Goal: Navigation & Orientation: Find specific page/section

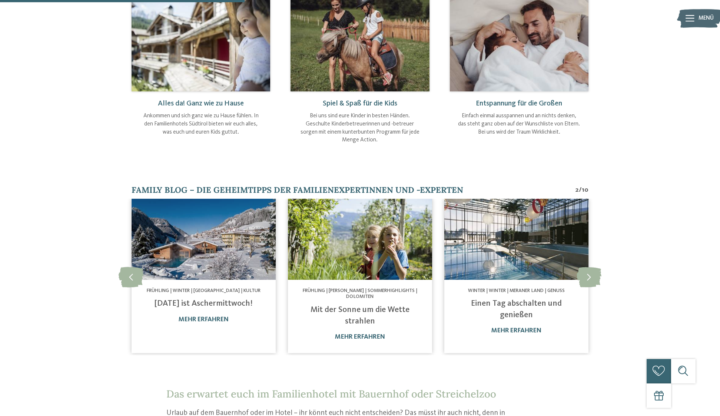
scroll to position [383, 0]
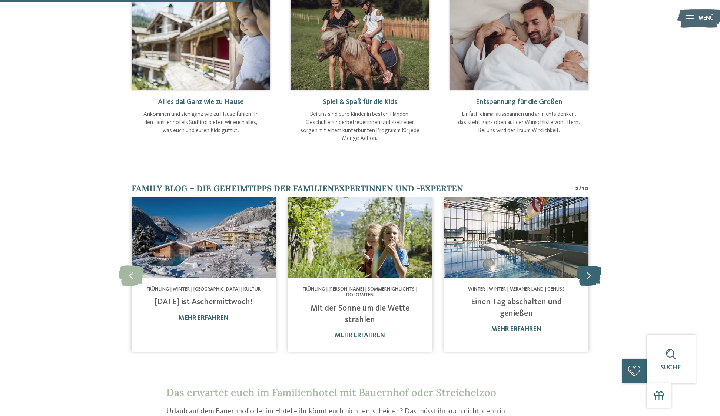
click at [591, 278] on icon at bounding box center [589, 276] width 25 height 20
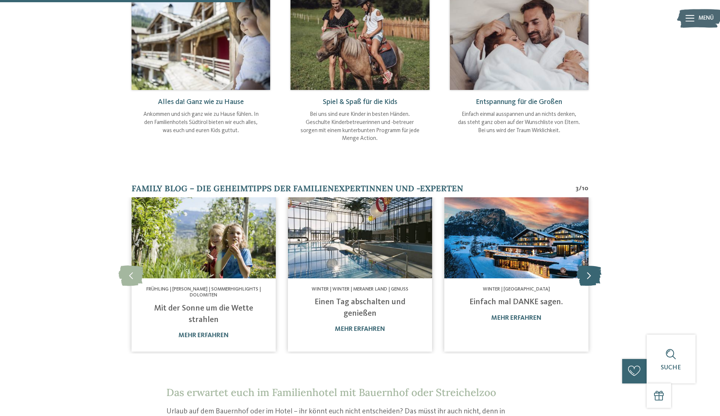
click at [591, 278] on icon at bounding box center [589, 276] width 25 height 20
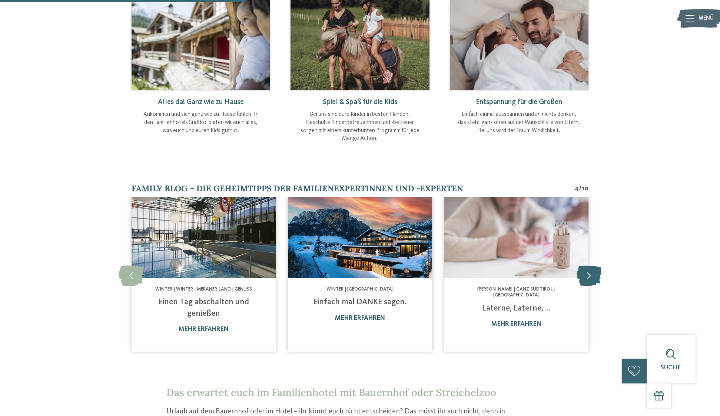
click at [591, 278] on icon at bounding box center [589, 276] width 25 height 20
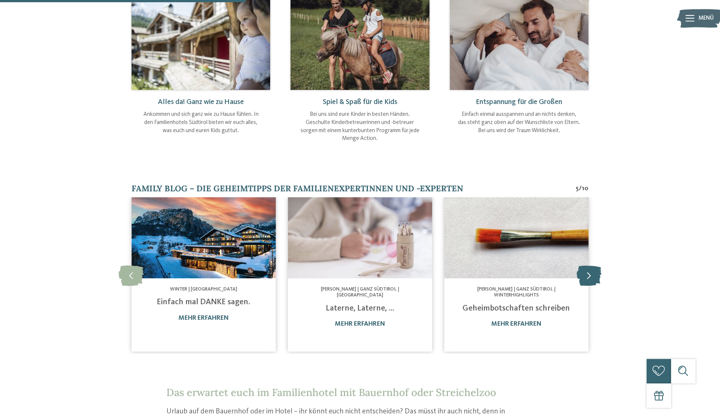
click at [591, 278] on icon at bounding box center [589, 276] width 25 height 20
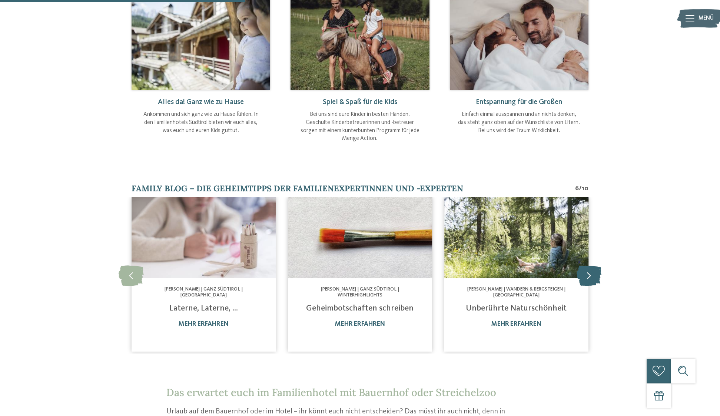
click at [591, 278] on icon at bounding box center [589, 276] width 25 height 20
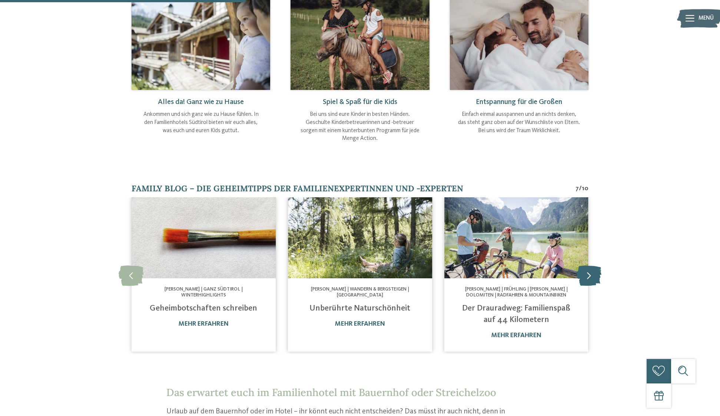
click at [591, 278] on icon at bounding box center [589, 276] width 25 height 20
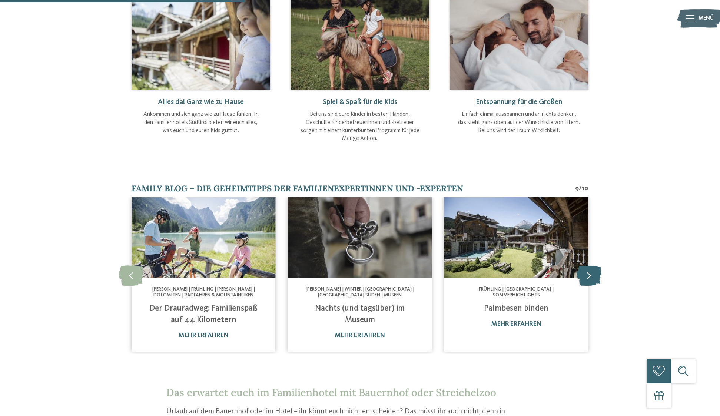
click at [591, 278] on icon at bounding box center [589, 276] width 25 height 20
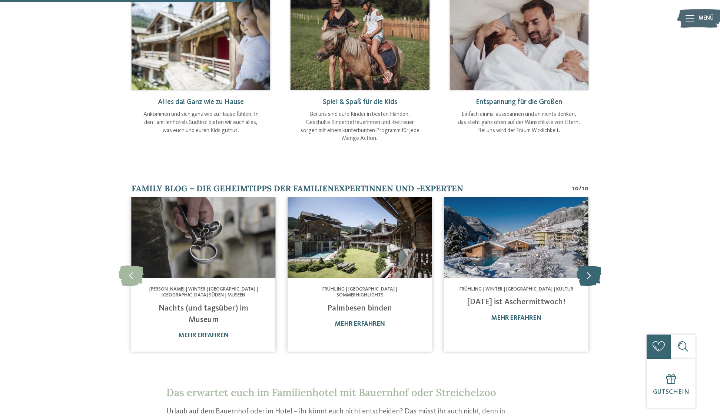
click at [591, 278] on icon at bounding box center [589, 276] width 25 height 20
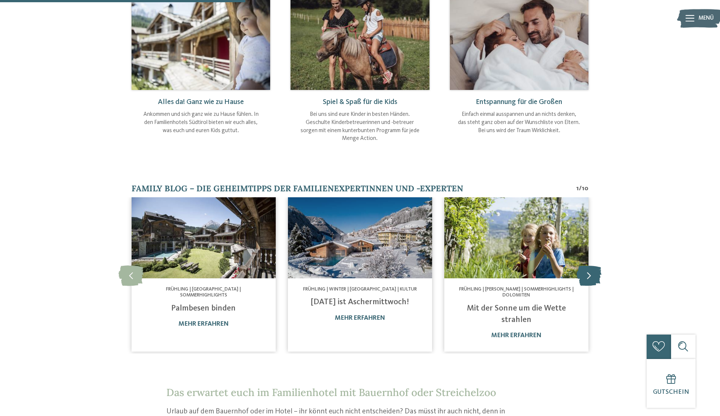
click at [591, 278] on icon at bounding box center [589, 276] width 25 height 20
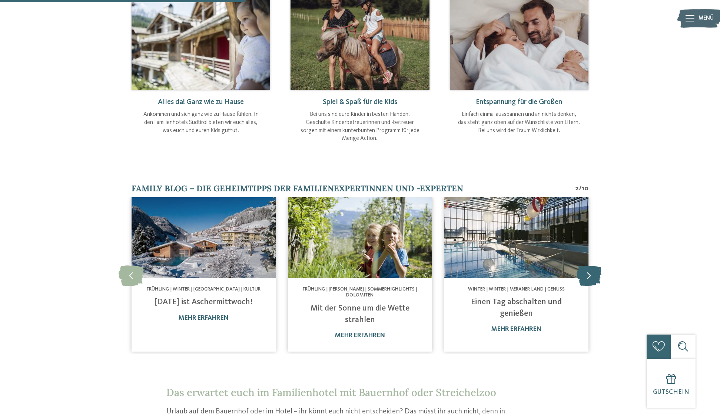
click at [591, 278] on icon at bounding box center [589, 276] width 25 height 20
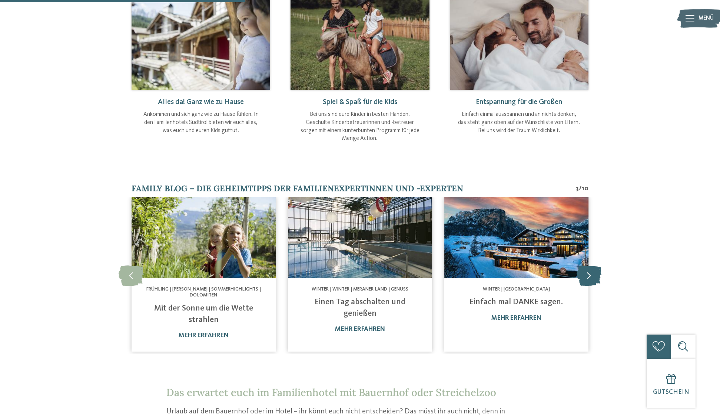
click at [591, 278] on icon at bounding box center [589, 276] width 25 height 20
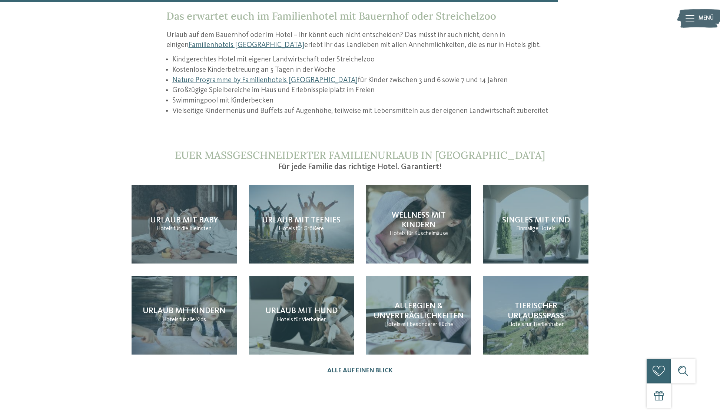
scroll to position [884, 0]
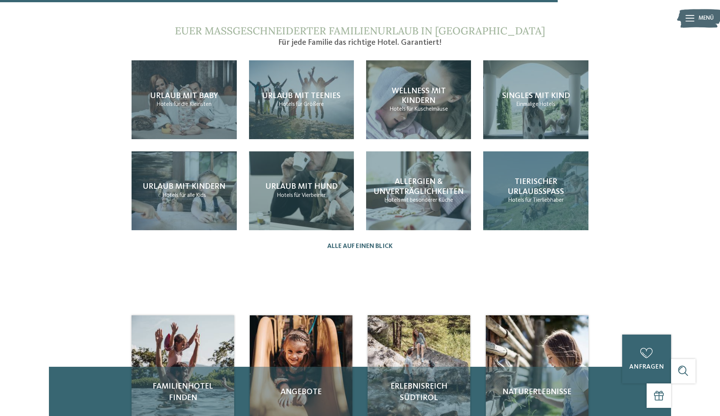
click at [544, 199] on span "für Tierliebhaber" at bounding box center [544, 200] width 39 height 6
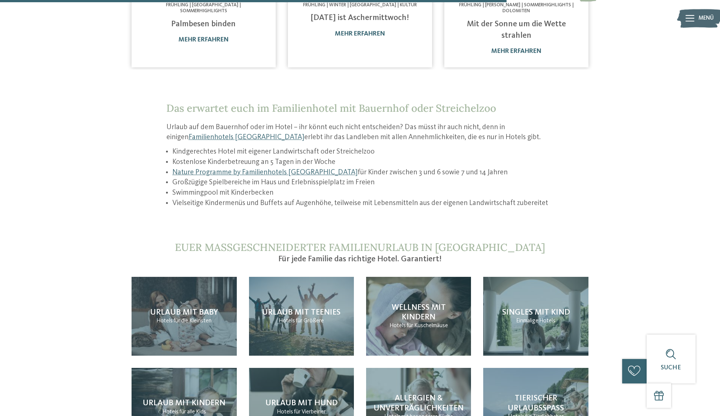
scroll to position [803, 0]
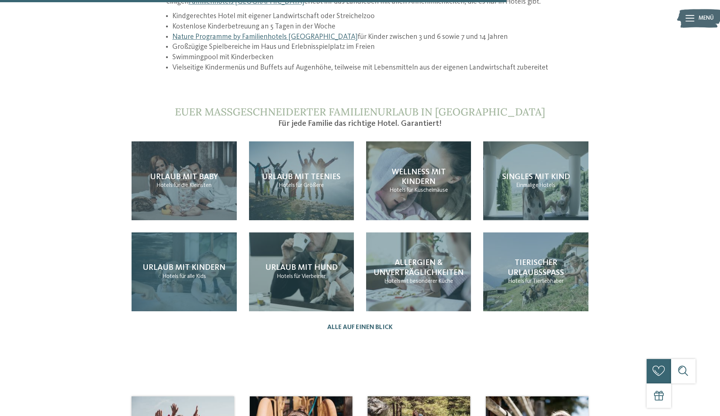
click at [173, 278] on span "Hotels" at bounding box center [170, 277] width 16 height 6
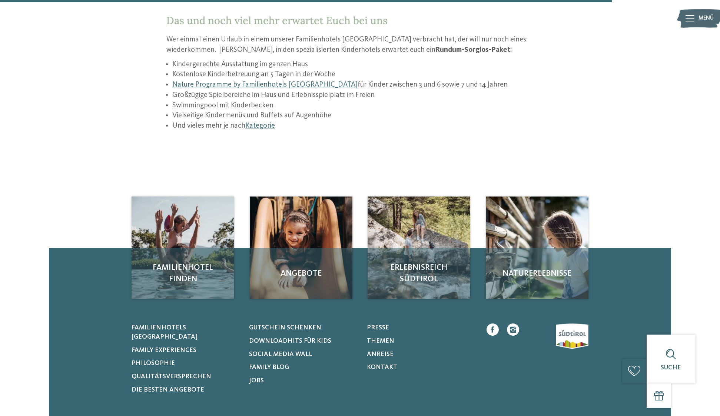
scroll to position [1192, 0]
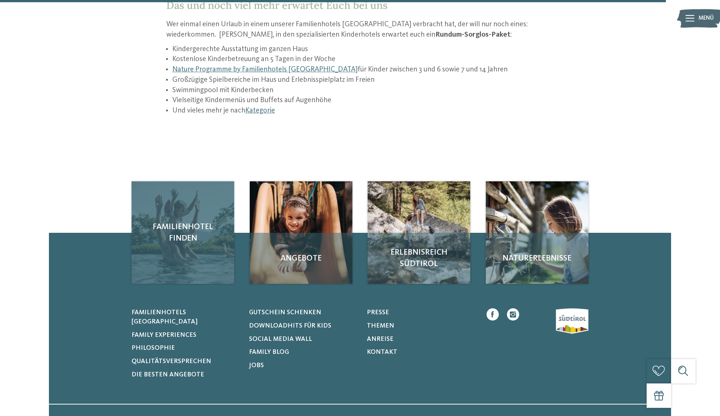
click at [179, 222] on span "Familienhotel finden" at bounding box center [183, 233] width 86 height 23
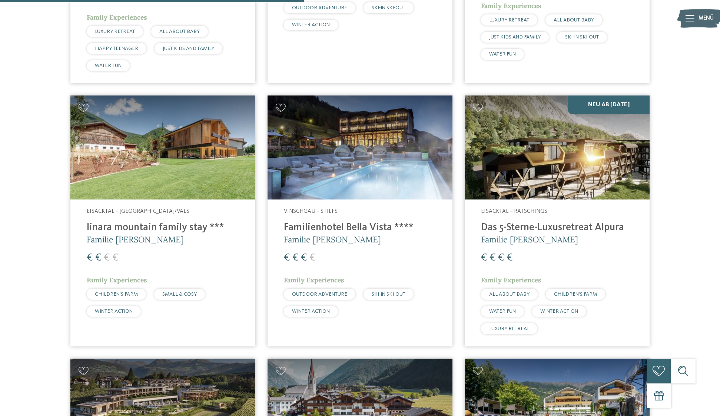
scroll to position [1133, 0]
